Goal: Check status: Check status

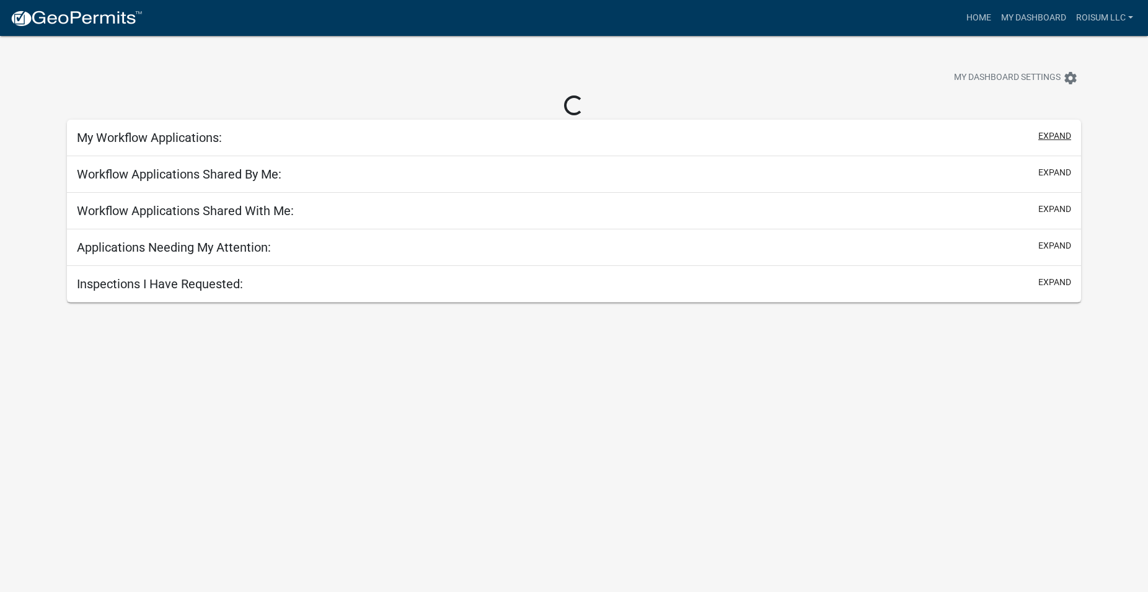
click at [1049, 132] on div "My Workflow Applications: expand" at bounding box center [574, 138] width 1015 height 37
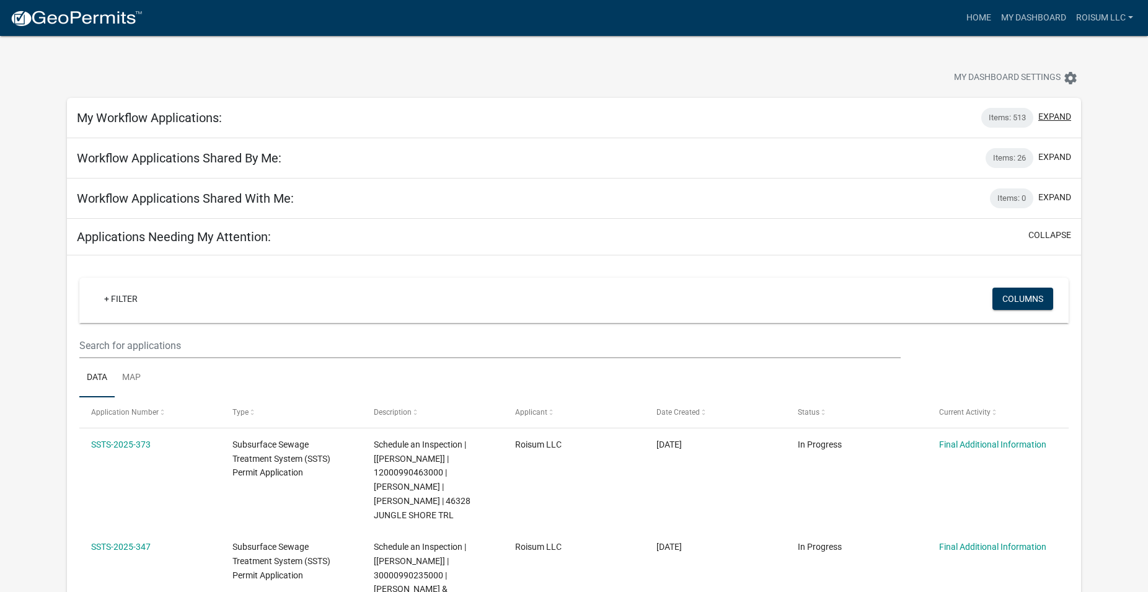
click at [1055, 112] on button "expand" at bounding box center [1054, 116] width 33 height 13
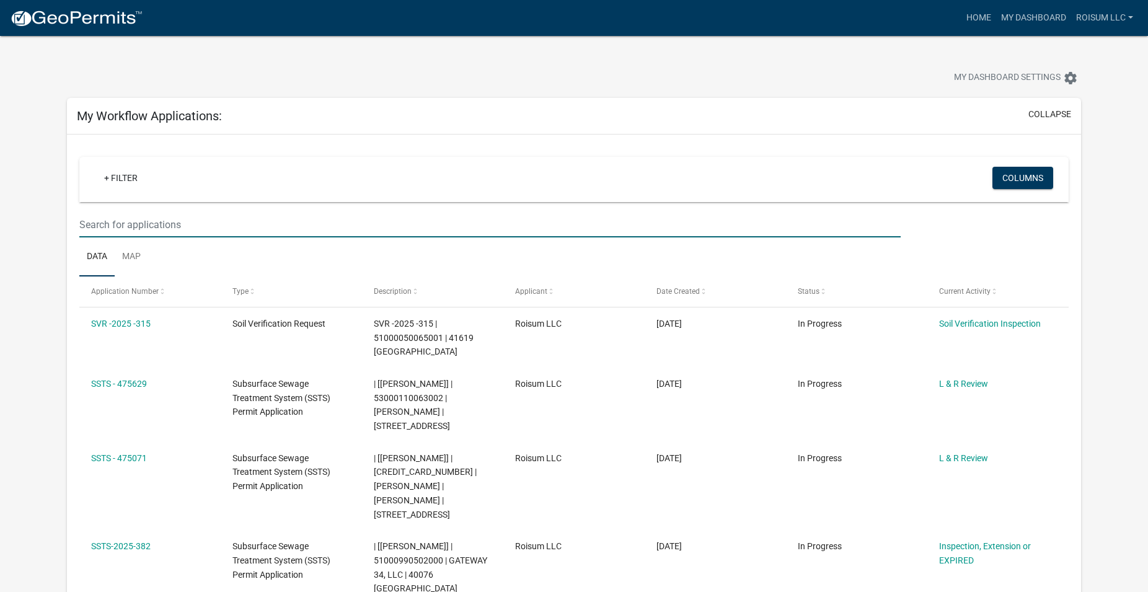
click at [177, 220] on input "text" at bounding box center [490, 224] width 822 height 25
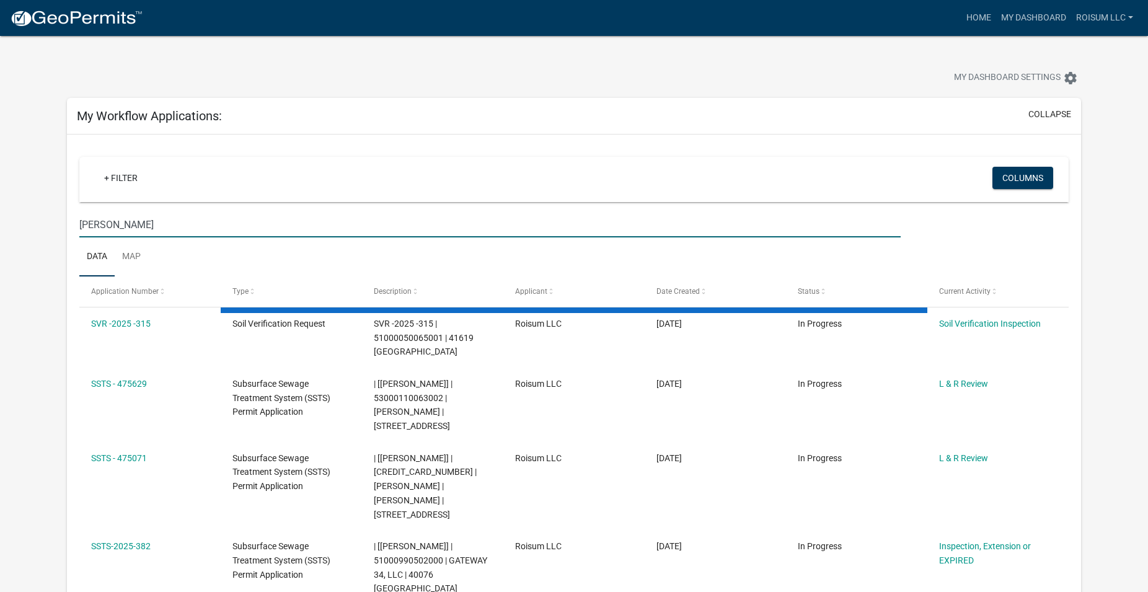
type input "munter"
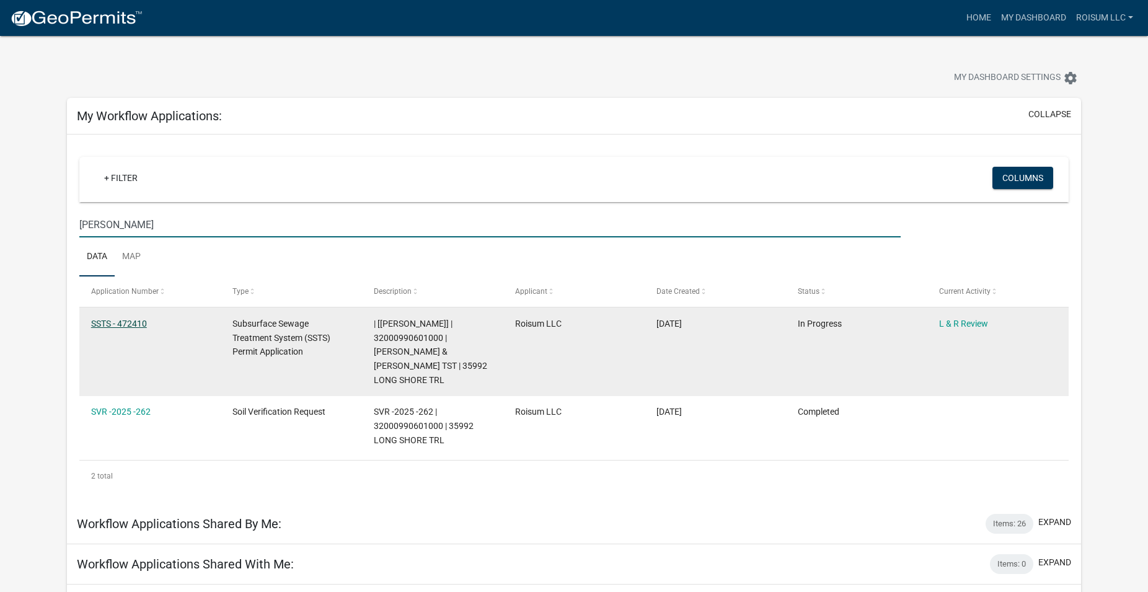
click at [136, 320] on link "SSTS - 472410" at bounding box center [119, 324] width 56 height 10
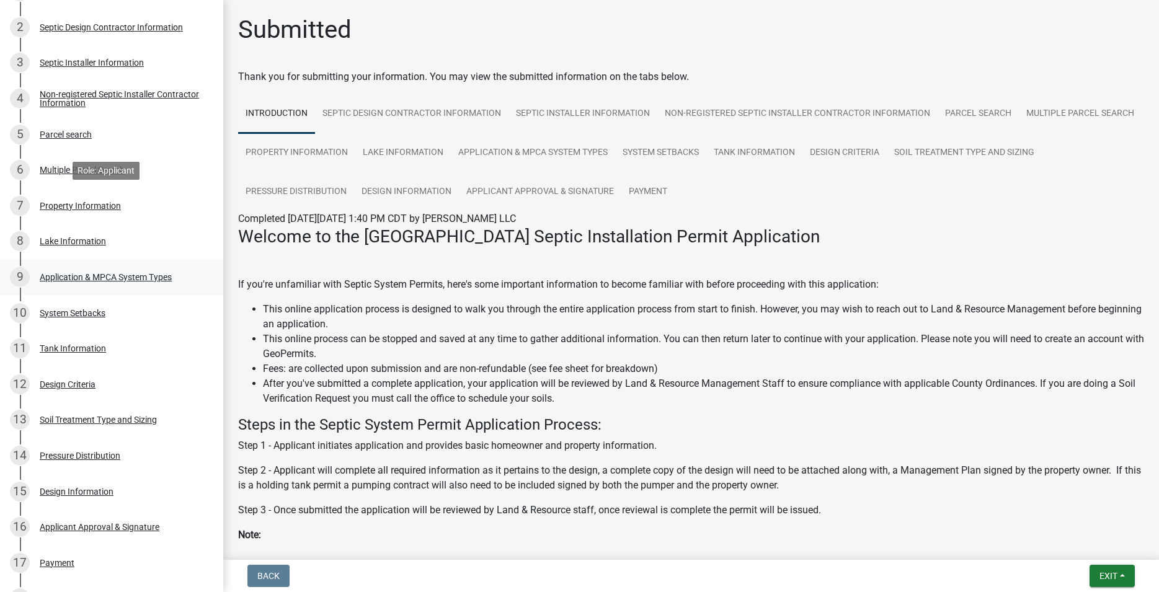
scroll to position [399, 0]
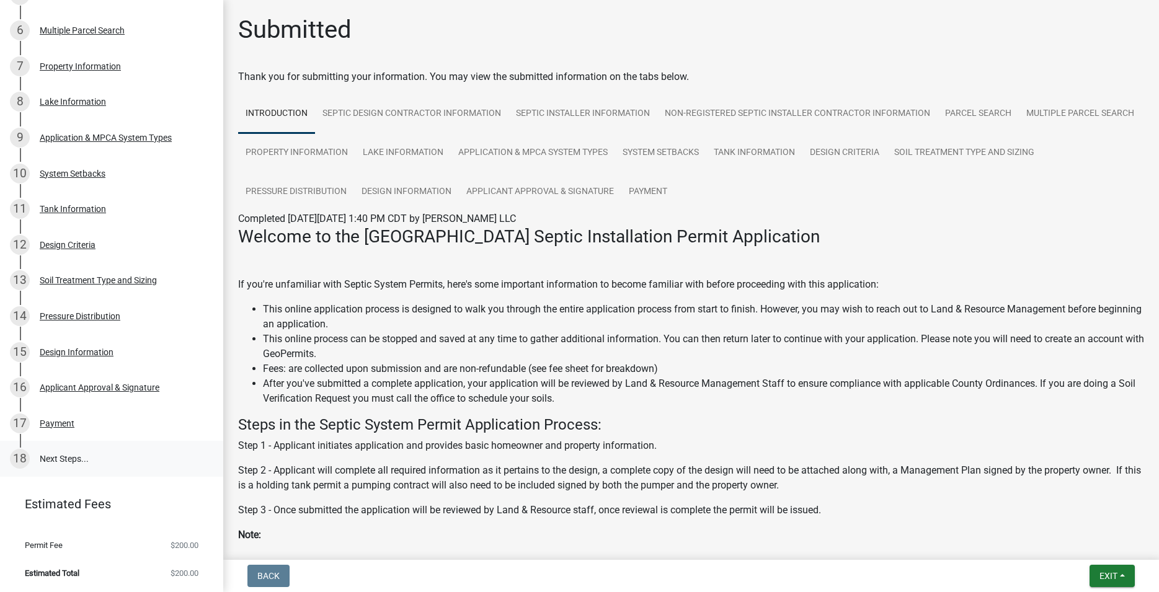
click at [71, 457] on link "18 Next Steps..." at bounding box center [111, 459] width 223 height 36
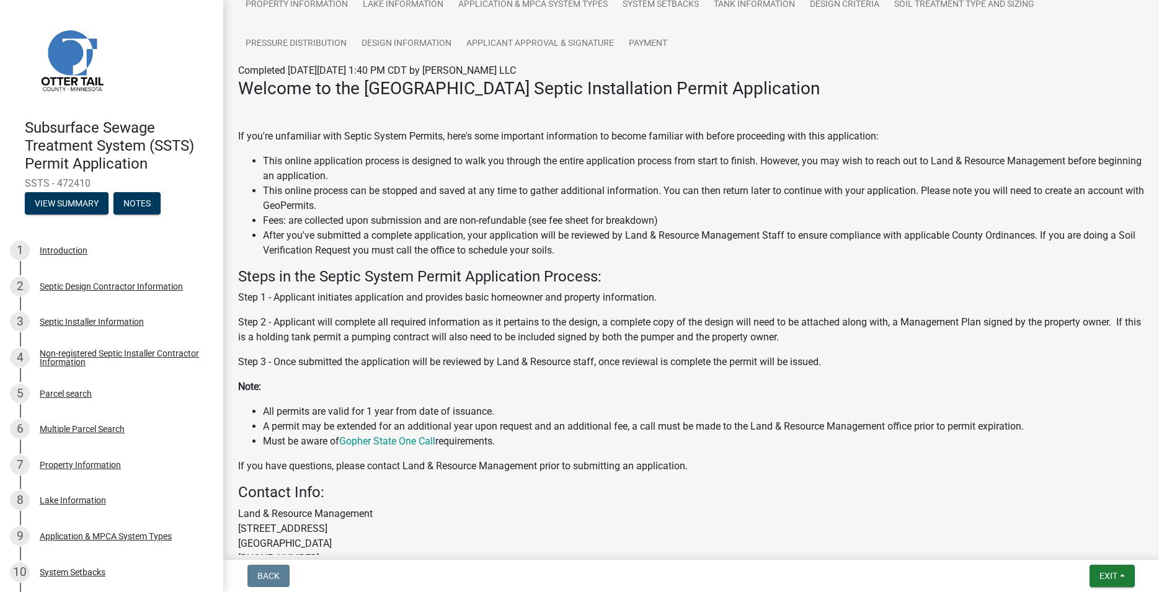
scroll to position [0, 0]
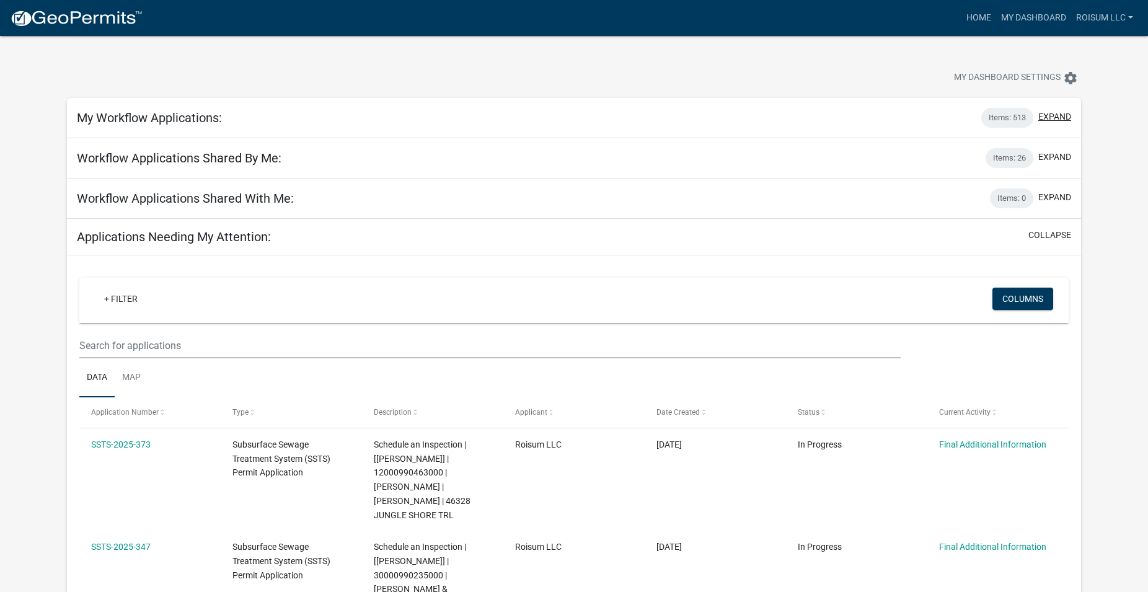
click at [1062, 116] on button "expand" at bounding box center [1054, 116] width 33 height 13
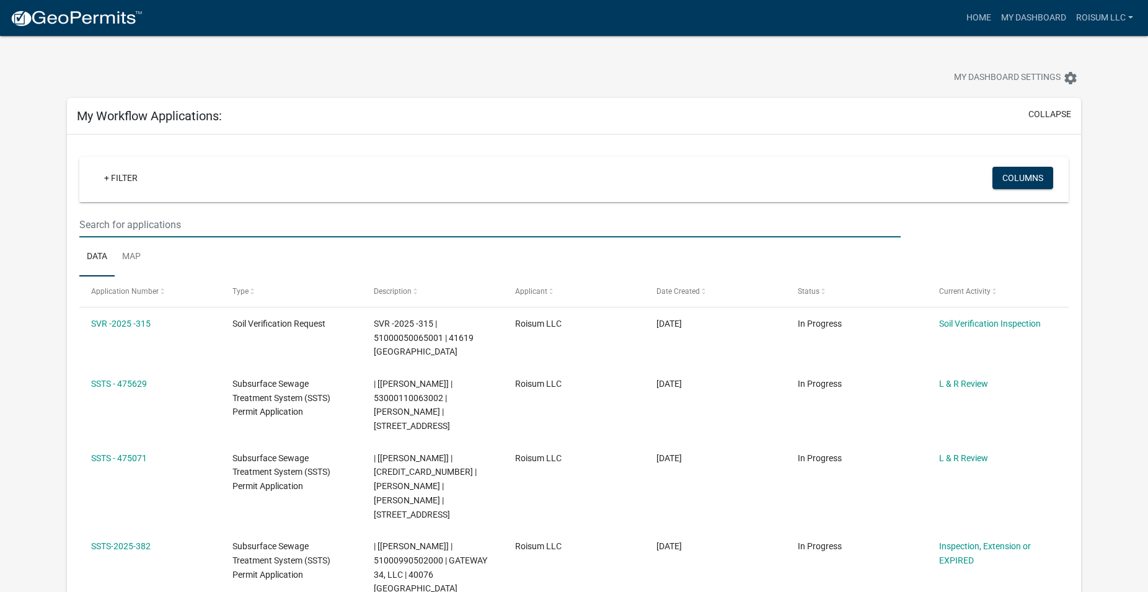
click at [139, 231] on input "text" at bounding box center [490, 224] width 822 height 25
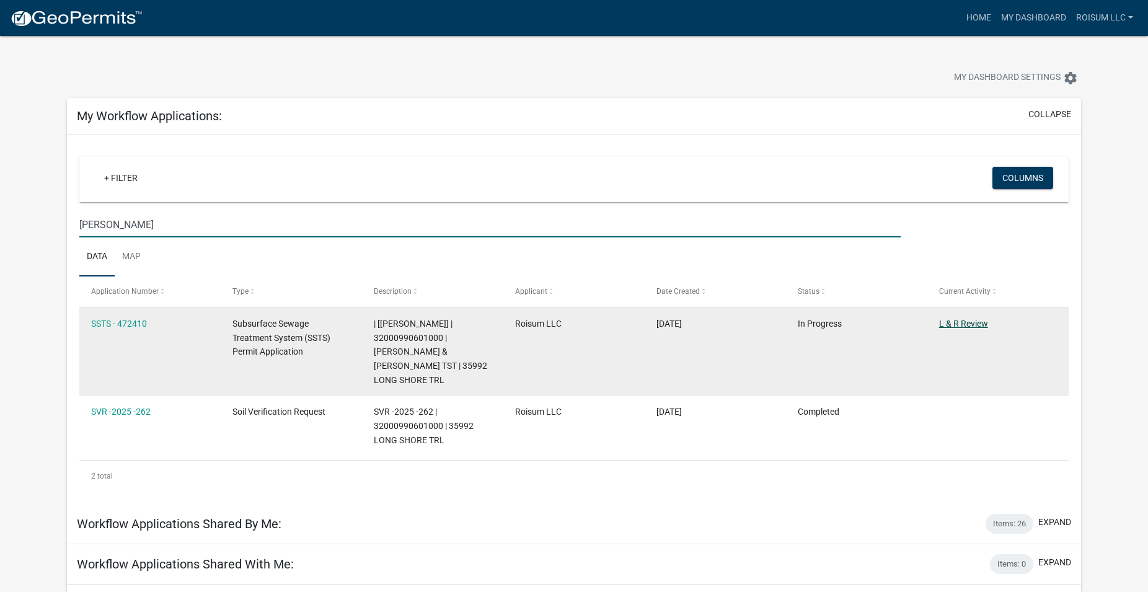
type input "munter"
click at [974, 325] on link "L & R Review" at bounding box center [963, 324] width 49 height 10
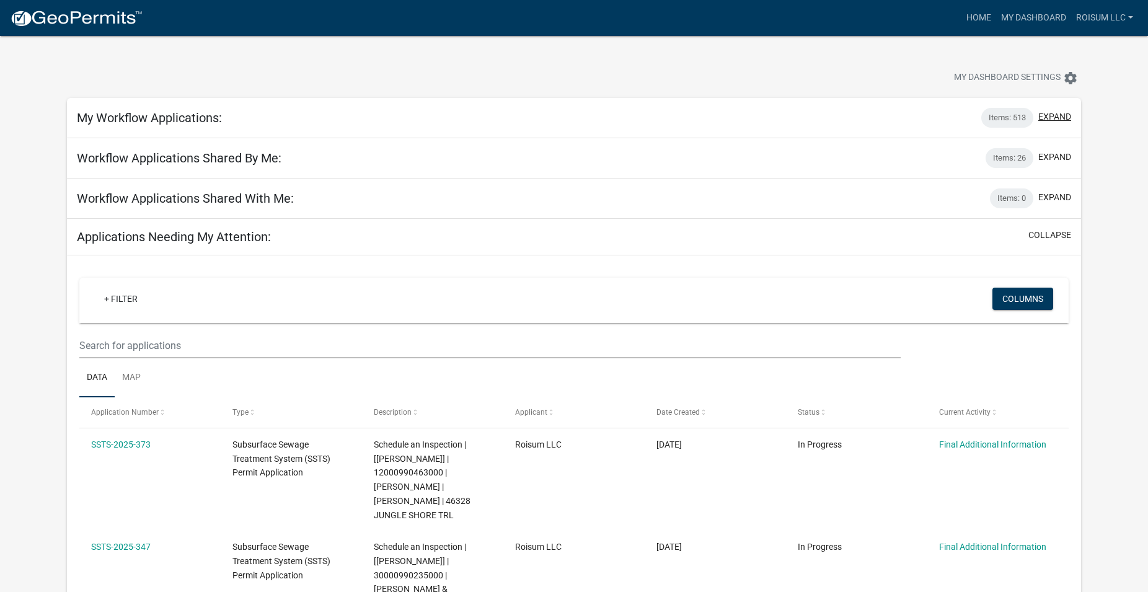
click at [1062, 114] on button "expand" at bounding box center [1054, 116] width 33 height 13
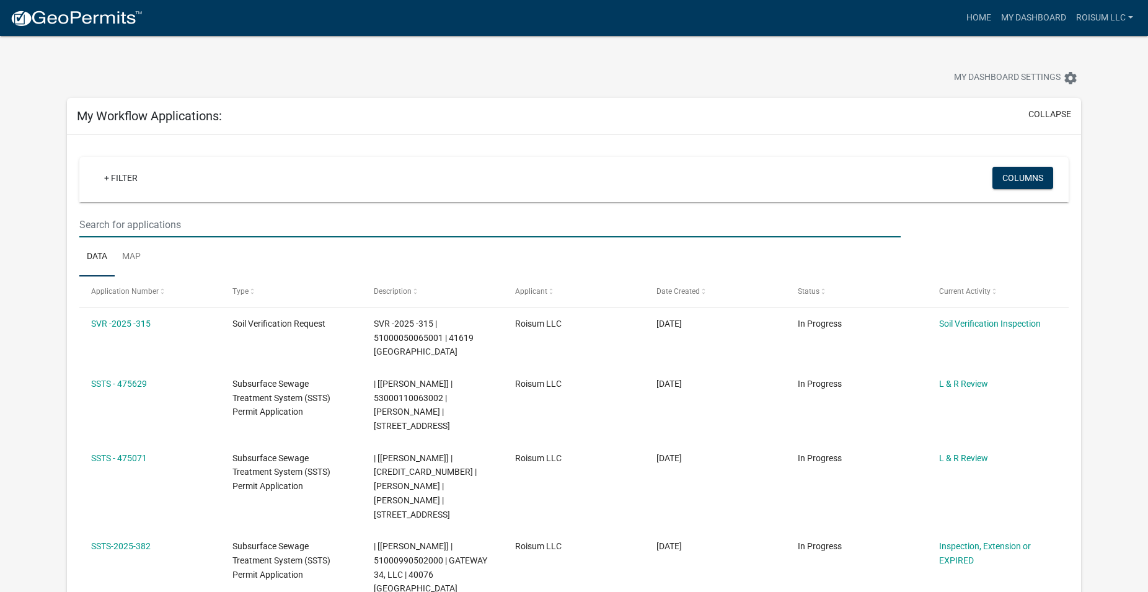
click at [210, 221] on input "text" at bounding box center [490, 224] width 822 height 25
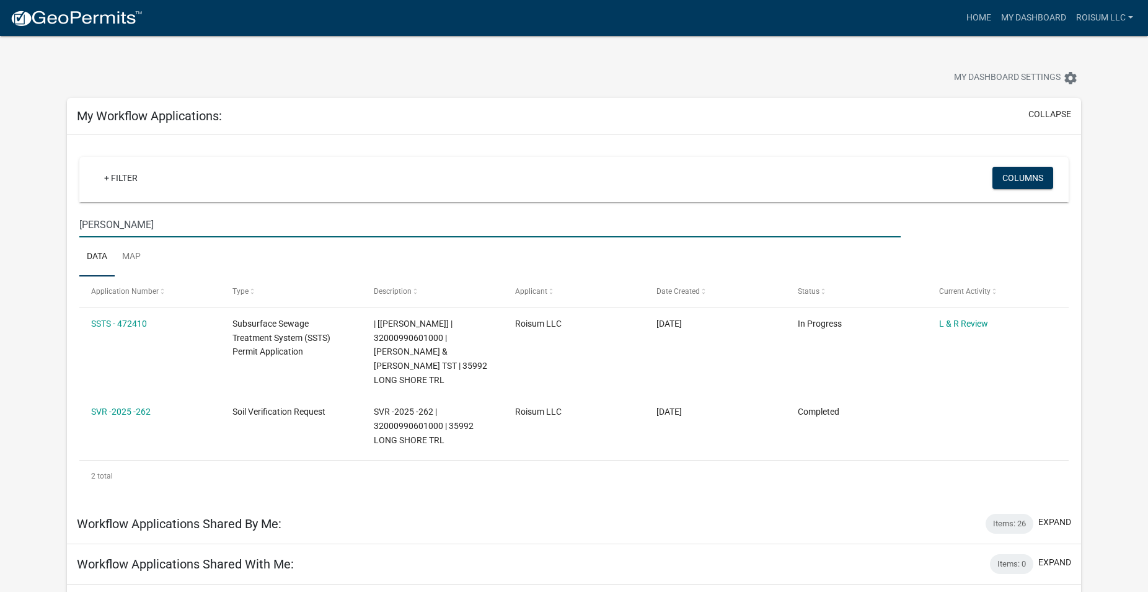
type input "munter"
